Goal: Task Accomplishment & Management: Manage account settings

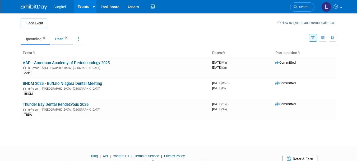
click at [58, 40] on link "Past 31" at bounding box center [62, 39] width 22 height 10
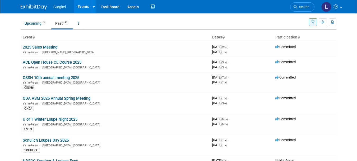
scroll to position [13, 0]
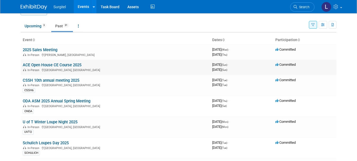
click at [61, 63] on link "ACE Open House CE Course 2025" at bounding box center [52, 64] width 59 height 5
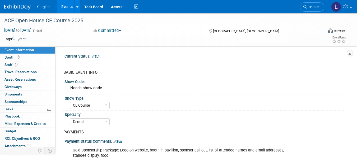
select select "CE Course"
select select "Dental"
select select "SkyMiles - 93008"
select select "Yes"
select select "Undecided"
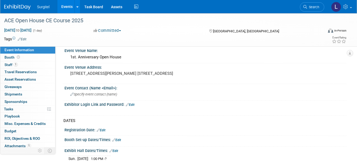
scroll to position [253, 0]
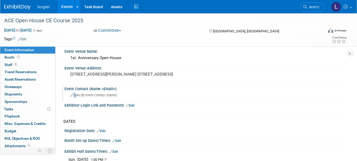
click at [74, 93] on span "Specify event contact (name )" at bounding box center [93, 95] width 47 height 4
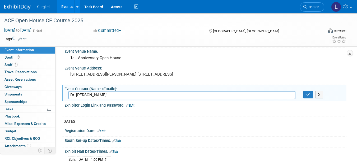
type input "Dr. Kshitij'"
click at [129, 122] on div "DATES" at bounding box center [202, 121] width 279 height 6
drag, startPoint x: 199, startPoint y: 137, endPoint x: 226, endPoint y: 120, distance: 31.8
click at [226, 120] on div "Current Status: Edit X BASIC EVENT INFO Show Code: Needs show code Show Type: S…" at bounding box center [202, 42] width 279 height 485
click at [227, 117] on div "Current Status: Edit X BASIC EVENT INFO Show Code: Needs show code Show Type: S…" at bounding box center [202, 42] width 279 height 485
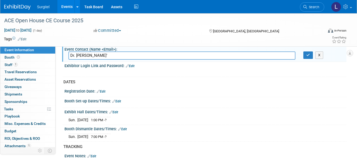
scroll to position [295, 0]
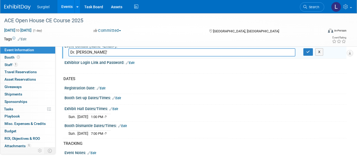
click at [115, 108] on link "Edit" at bounding box center [114, 109] width 9 height 4
click at [0, 0] on div at bounding box center [0, 0] width 0 height 0
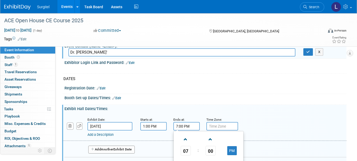
click at [181, 123] on input "7:00 PM" at bounding box center [187, 126] width 26 height 8
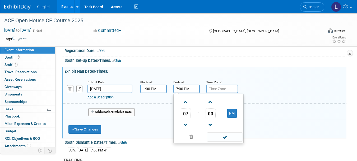
scroll to position [334, 0]
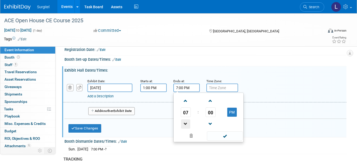
click at [184, 124] on span at bounding box center [185, 123] width 9 height 9
click at [185, 100] on span at bounding box center [185, 100] width 9 height 9
type input "7:00 PM"
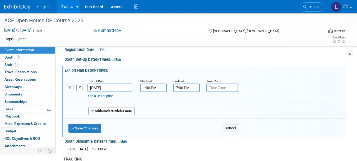
click at [139, 115] on div "Add Another Exhibit Date" at bounding box center [206, 109] width 282 height 14
click at [78, 126] on button "Save Changes" at bounding box center [85, 128] width 33 height 8
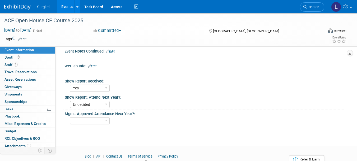
scroll to position [413, 0]
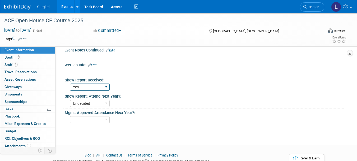
click at [90, 87] on select "No Yes" at bounding box center [90, 86] width 40 height 7
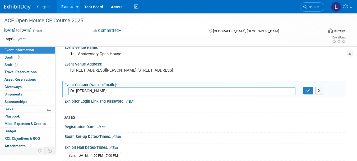
scroll to position [261, 0]
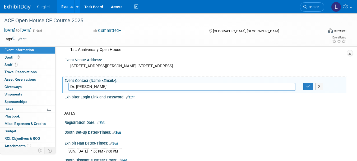
click at [284, 76] on div "Event Contact (Name <Email>):" at bounding box center [206, 79] width 282 height 7
click at [251, 113] on div "DATES" at bounding box center [202, 113] width 279 height 6
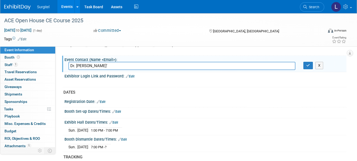
scroll to position [287, 0]
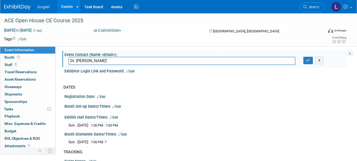
click at [114, 105] on icon at bounding box center [113, 105] width 3 height 3
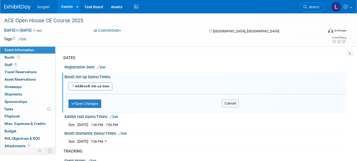
scroll to position [315, 0]
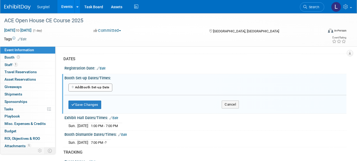
click at [98, 86] on button "Add Another Booth Set-up Date" at bounding box center [91, 87] width 44 height 8
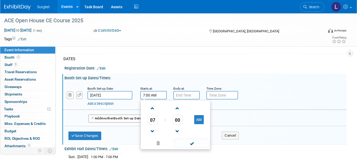
click at [154, 93] on input "7:00 AM" at bounding box center [153, 95] width 26 height 8
click at [153, 110] on span at bounding box center [152, 107] width 9 height 9
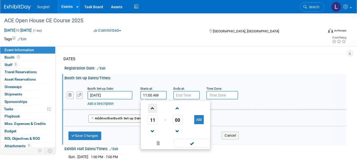
click at [153, 110] on span at bounding box center [152, 107] width 9 height 9
type input "12:00 PM"
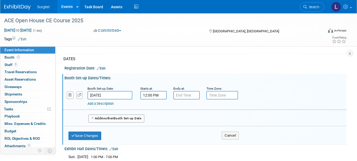
click at [183, 74] on div "Booth Set-up Dates/Times: Edit" at bounding box center [206, 77] width 282 height 7
click at [86, 136] on button "Save Changes" at bounding box center [85, 135] width 33 height 8
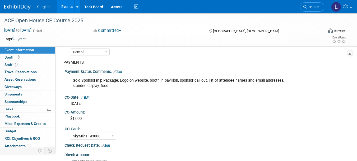
scroll to position [77, 0]
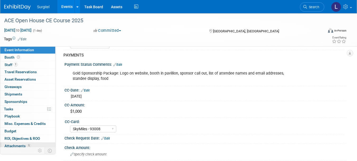
click at [13, 146] on span "Attachments 1" at bounding box center [17, 145] width 26 height 4
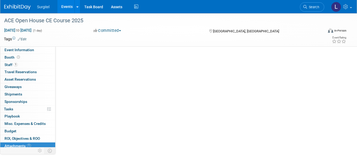
scroll to position [0, 0]
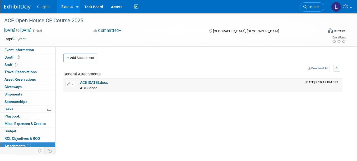
click at [94, 81] on link "ACE July 13, 2025.docx" at bounding box center [94, 82] width 28 height 4
click at [94, 82] on link "ACE July 13, 2025.docx" at bounding box center [94, 82] width 28 height 4
click at [71, 83] on button "button" at bounding box center [71, 84] width 10 height 6
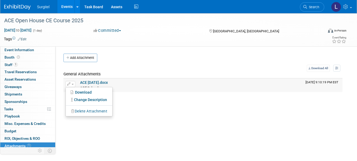
click at [93, 111] on button "Delete Attachment" at bounding box center [90, 110] width 42 height 7
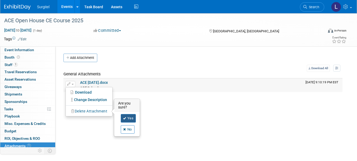
click at [129, 118] on link "Yes" at bounding box center [128, 118] width 15 height 8
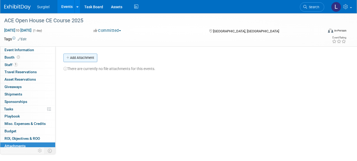
click at [83, 58] on button "Add Attachment" at bounding box center [80, 57] width 34 height 8
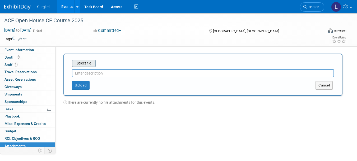
click at [82, 63] on input "file" at bounding box center [63, 63] width 63 height 6
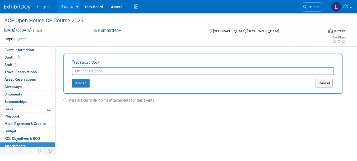
click at [129, 75] on div "Upload Cancel" at bounding box center [203, 81] width 270 height 12
click at [124, 68] on input "text" at bounding box center [203, 71] width 262 height 8
type input "ACE show report"
click at [78, 84] on button "Upload" at bounding box center [81, 83] width 18 height 8
